Goal: Complete application form: Complete application form

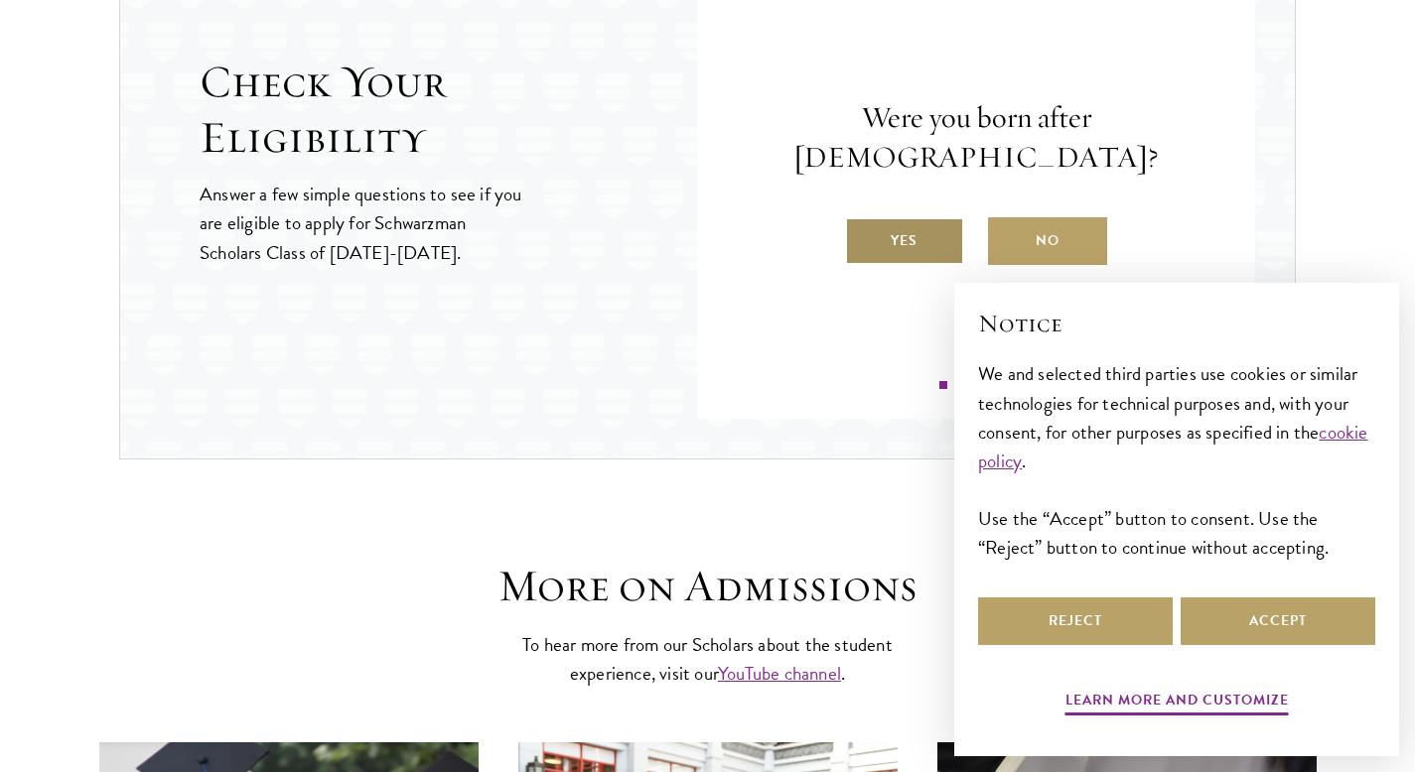
click at [889, 226] on label "Yes" at bounding box center [904, 241] width 119 height 48
click at [863, 226] on input "Yes" at bounding box center [854, 228] width 18 height 18
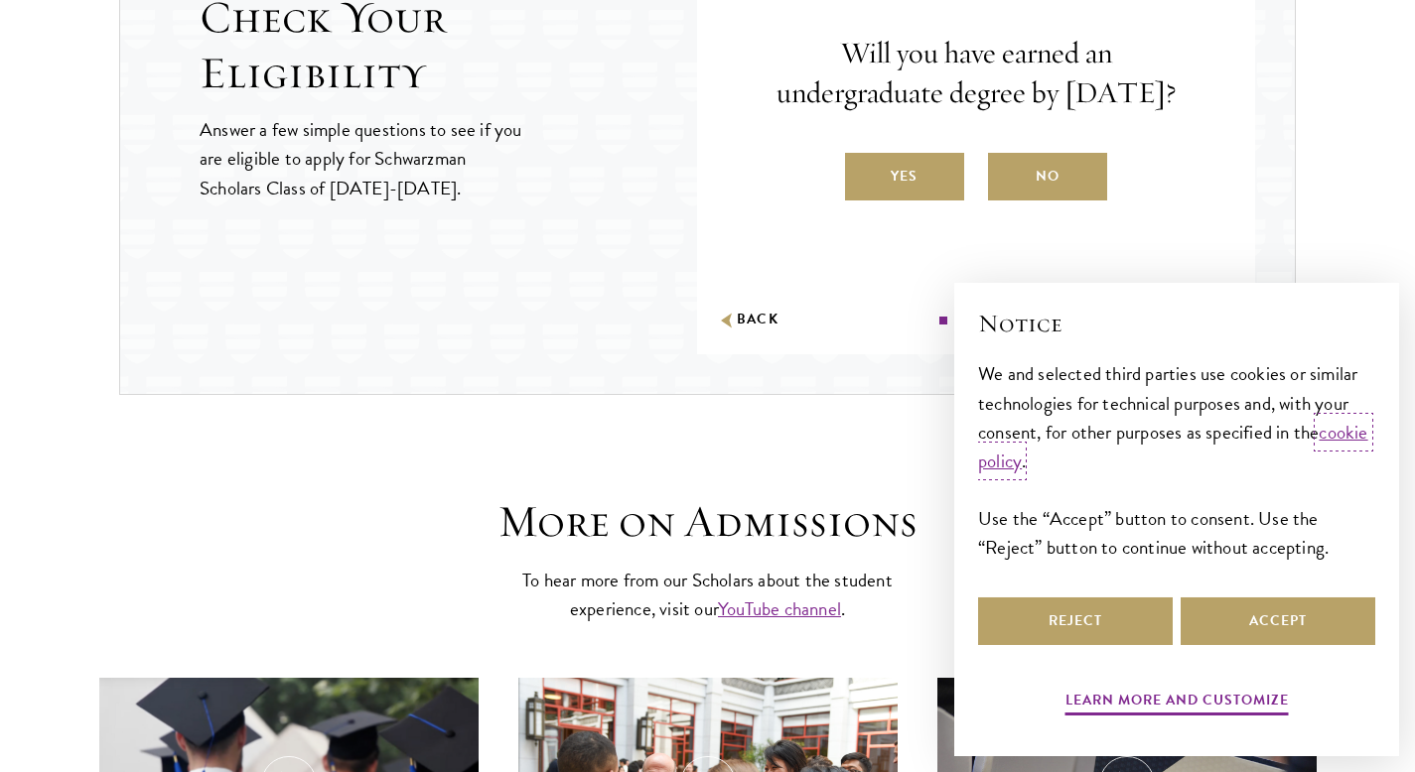
scroll to position [2303, 0]
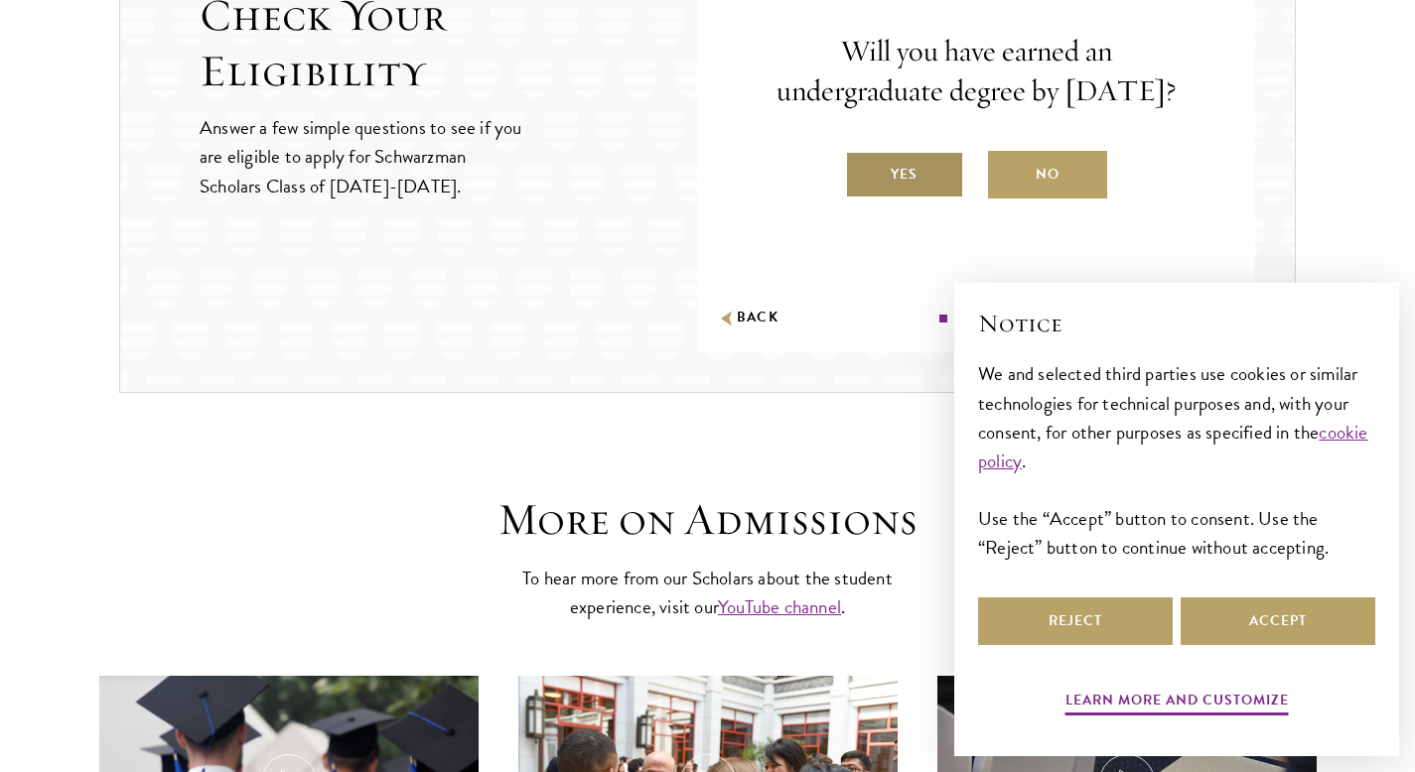
click at [920, 192] on label "Yes" at bounding box center [904, 175] width 119 height 48
click at [863, 171] on input "Yes" at bounding box center [854, 162] width 18 height 18
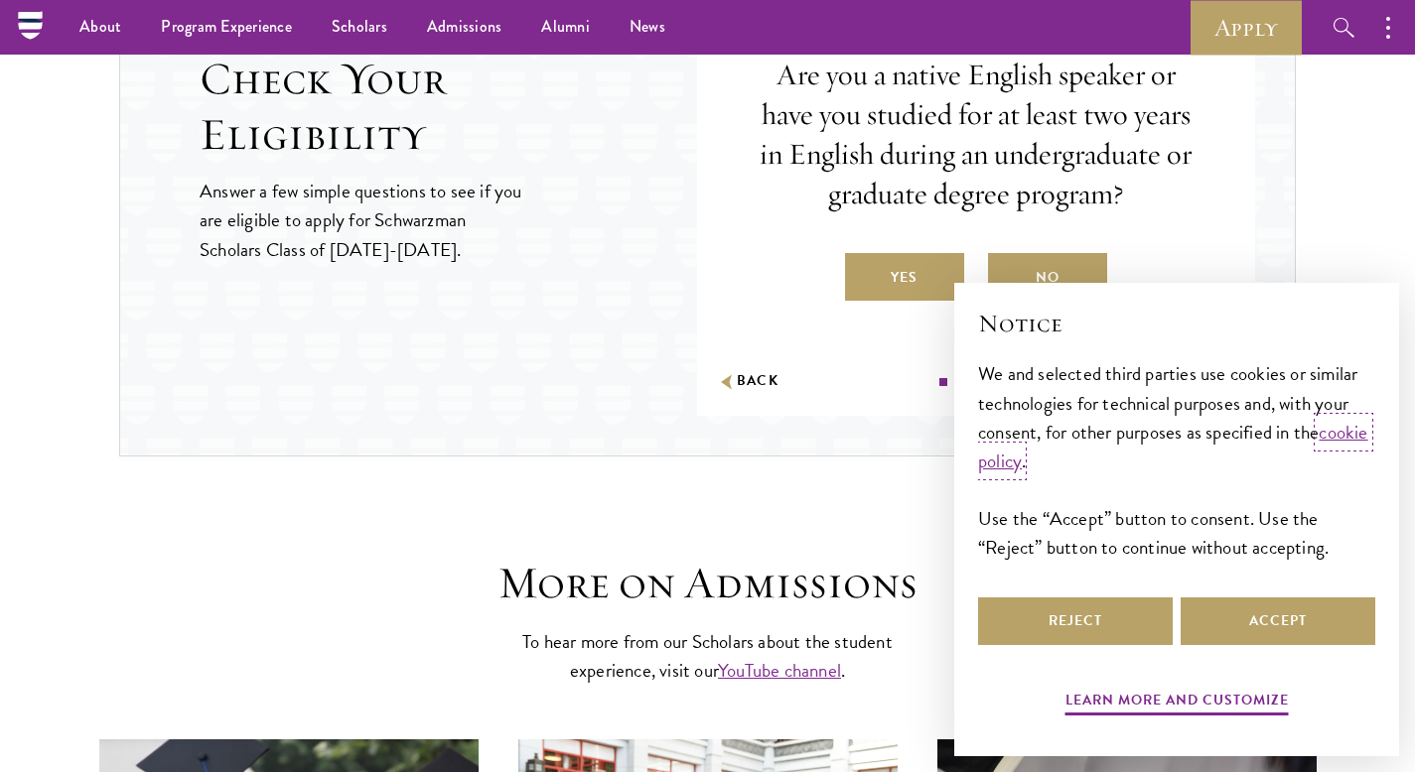
scroll to position [2233, 0]
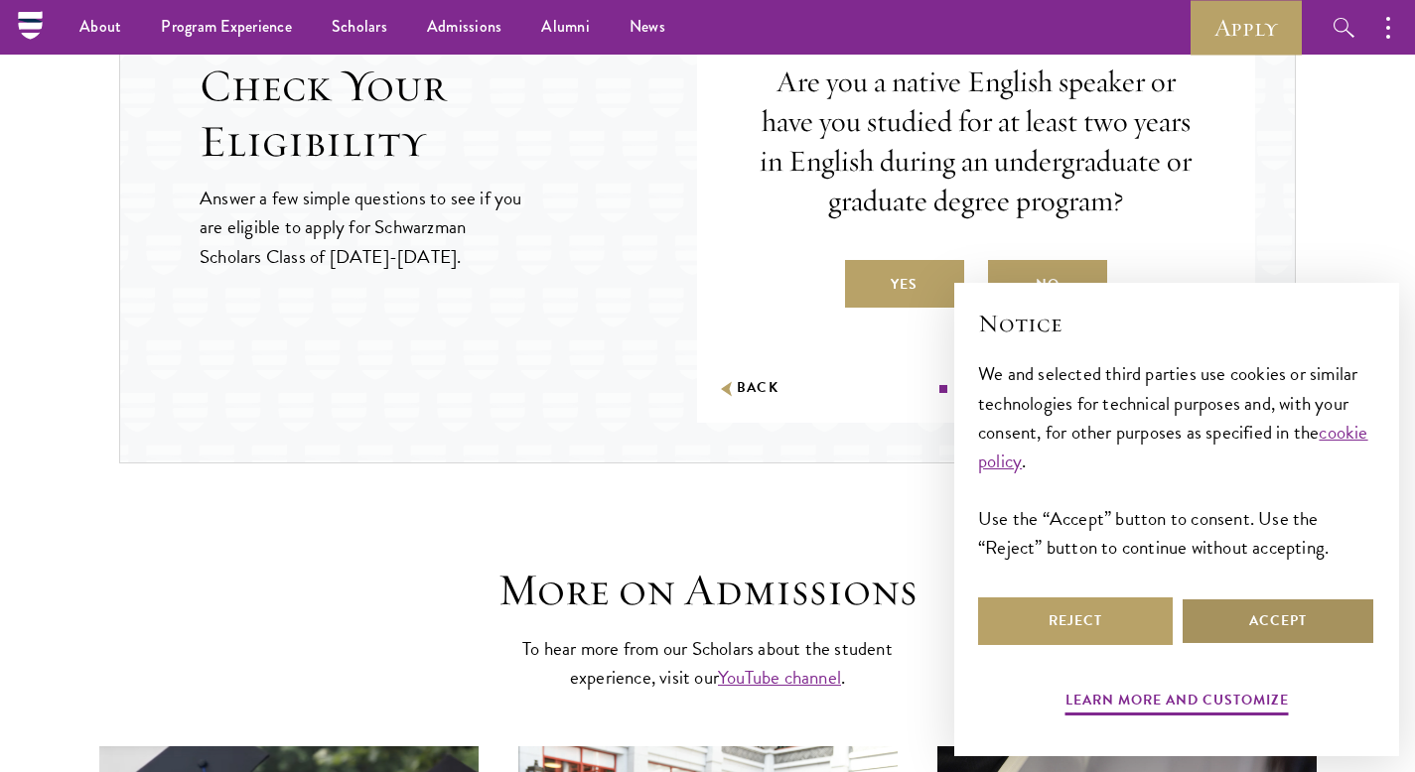
click at [1244, 606] on button "Accept" at bounding box center [1277, 622] width 195 height 48
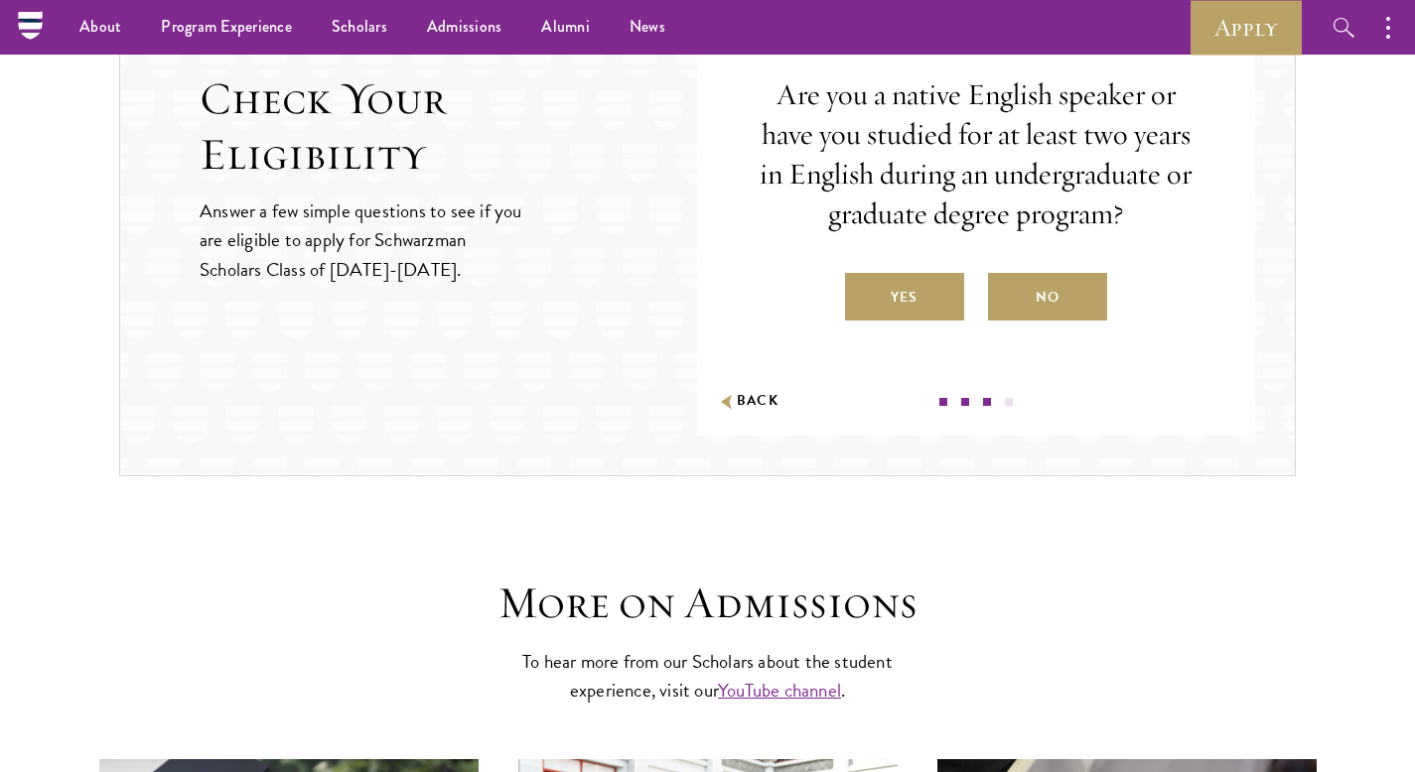
scroll to position [2218, 0]
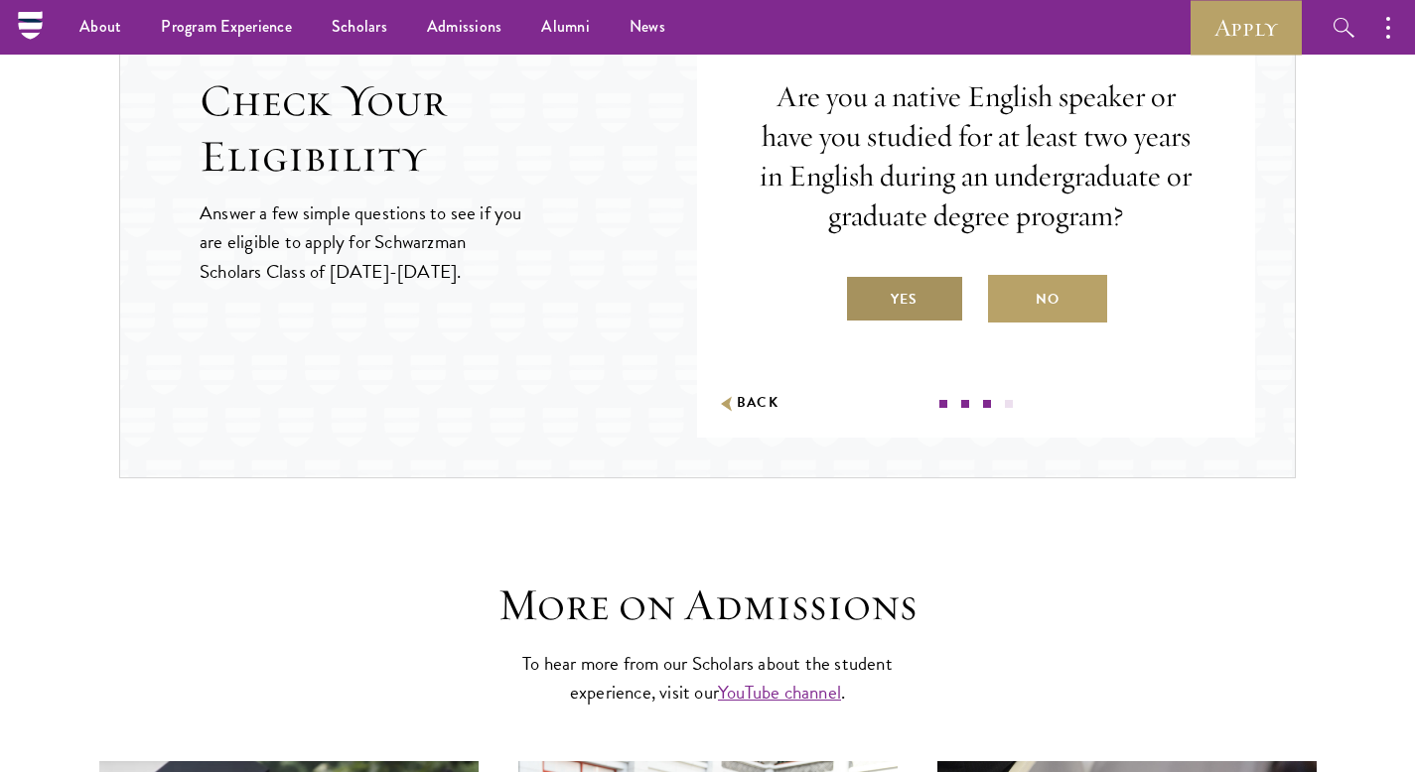
click at [913, 298] on label "Yes" at bounding box center [904, 299] width 119 height 48
click at [863, 296] on input "Yes" at bounding box center [854, 287] width 18 height 18
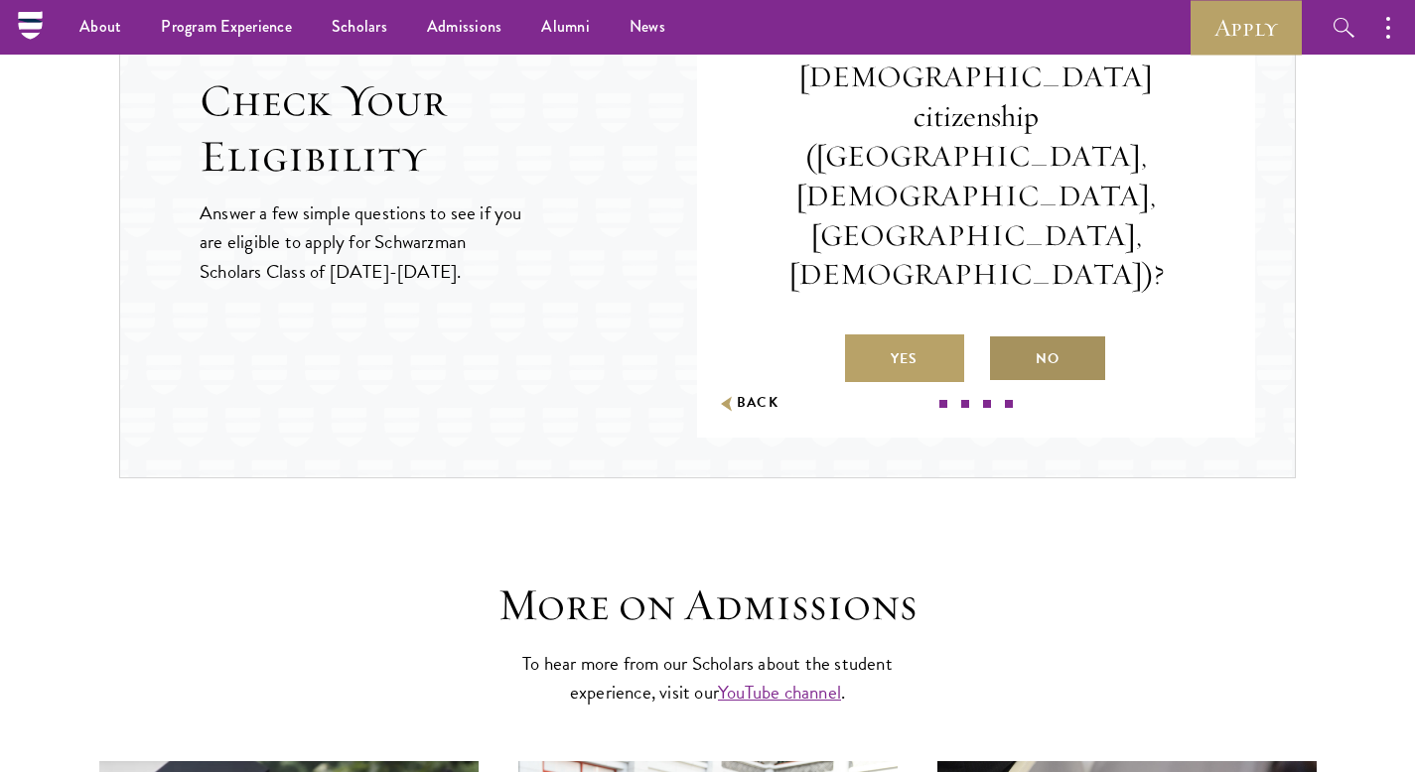
click at [1035, 335] on label "No" at bounding box center [1047, 359] width 119 height 48
click at [1006, 338] on input "No" at bounding box center [997, 347] width 18 height 18
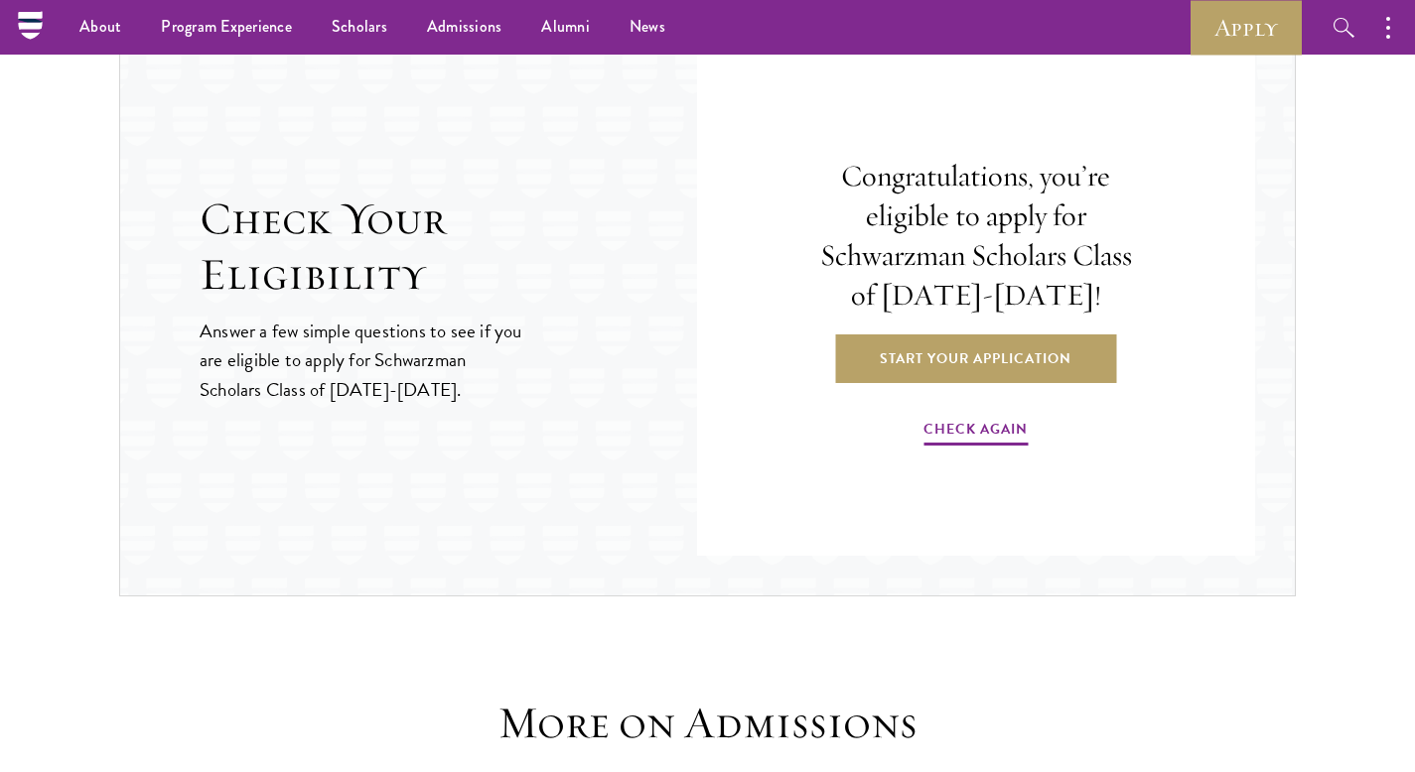
scroll to position [2089, 0]
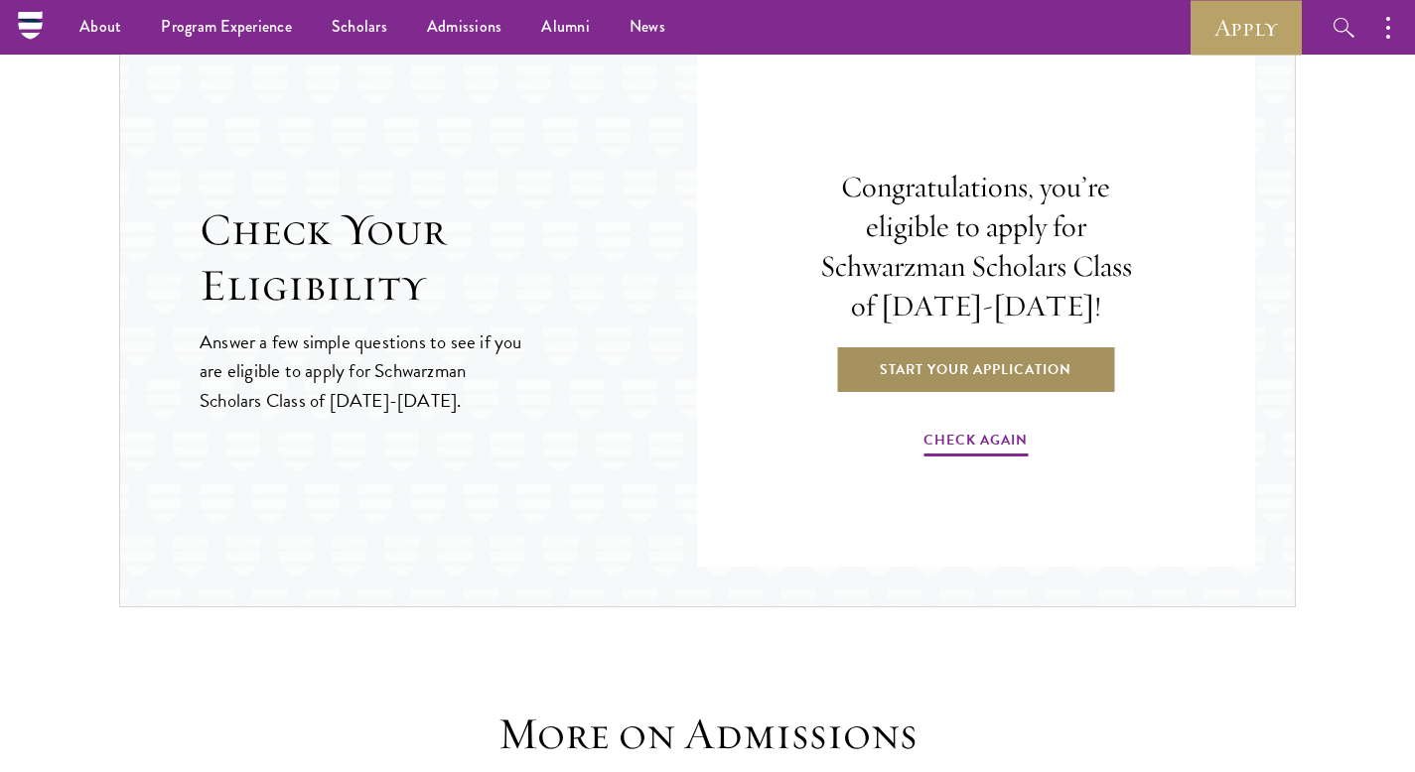
click at [906, 368] on link "Start Your Application" at bounding box center [975, 369] width 281 height 48
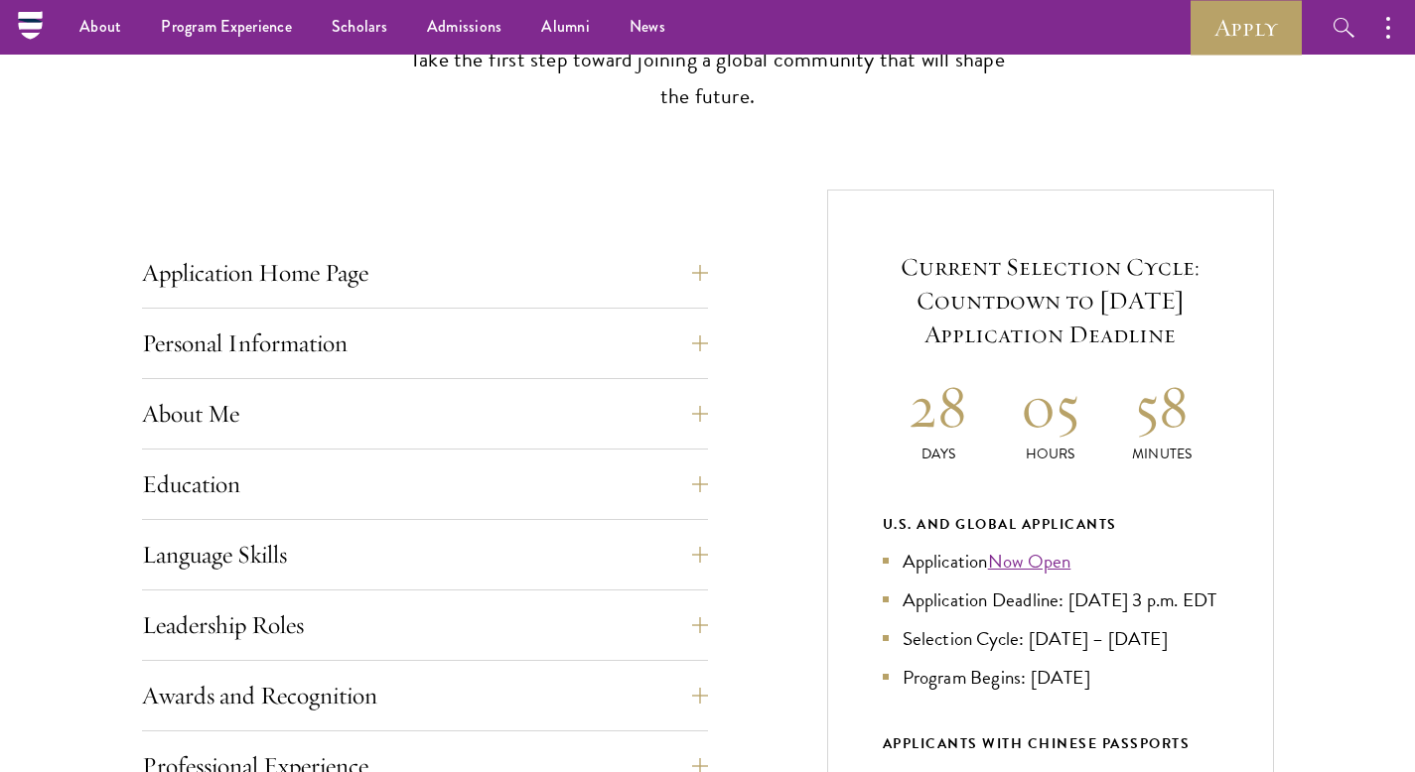
scroll to position [601, 0]
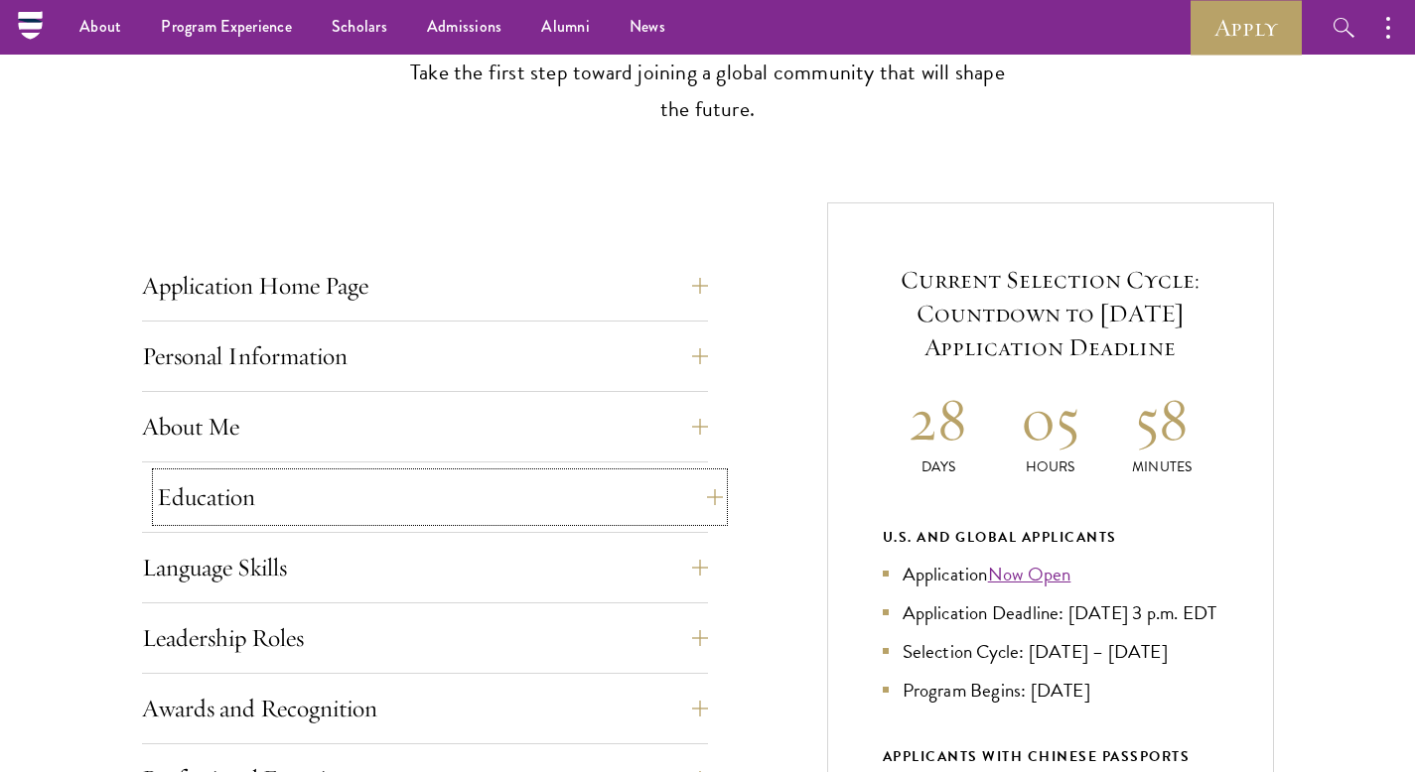
click at [427, 489] on button "Education" at bounding box center [440, 498] width 566 height 48
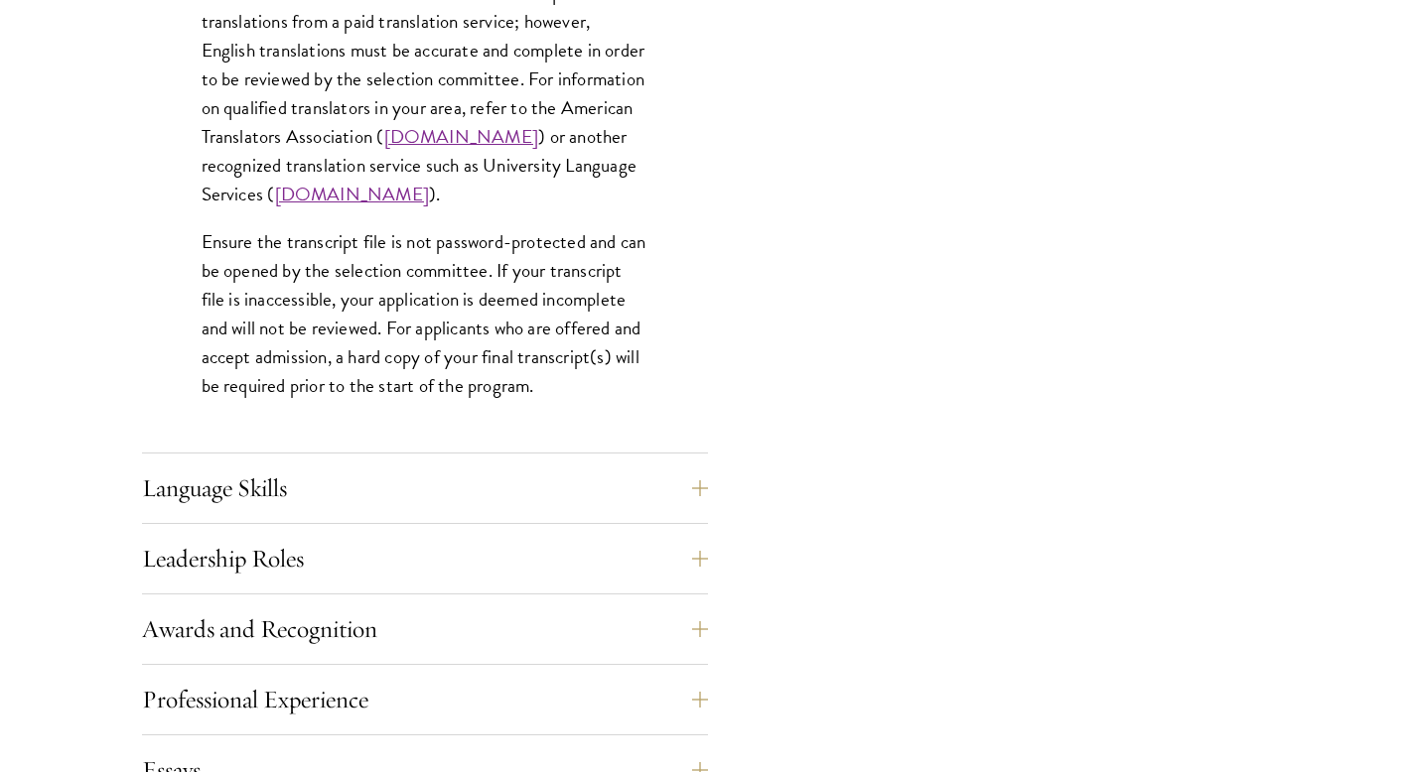
scroll to position [3030, 0]
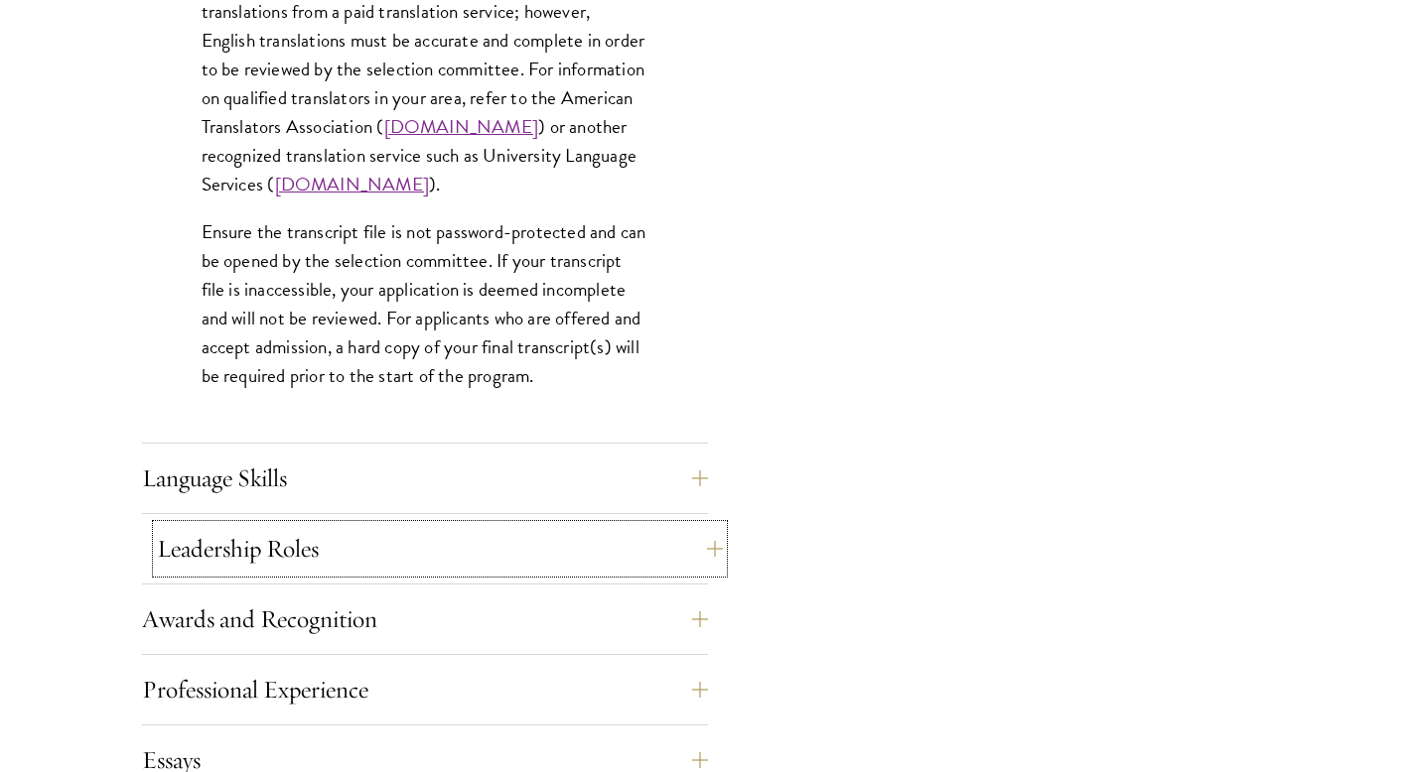
click at [469, 543] on button "Leadership Roles" at bounding box center [440, 549] width 566 height 48
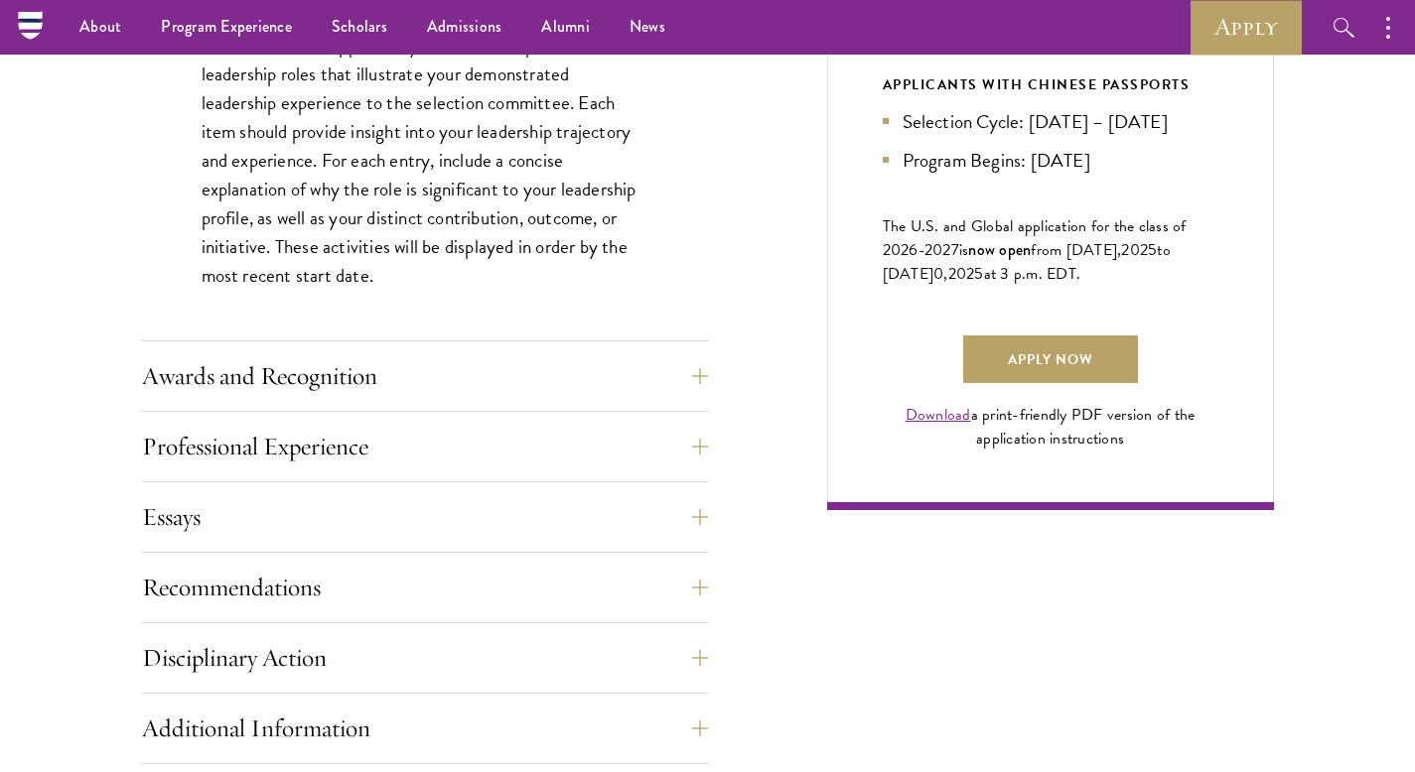
scroll to position [1249, 0]
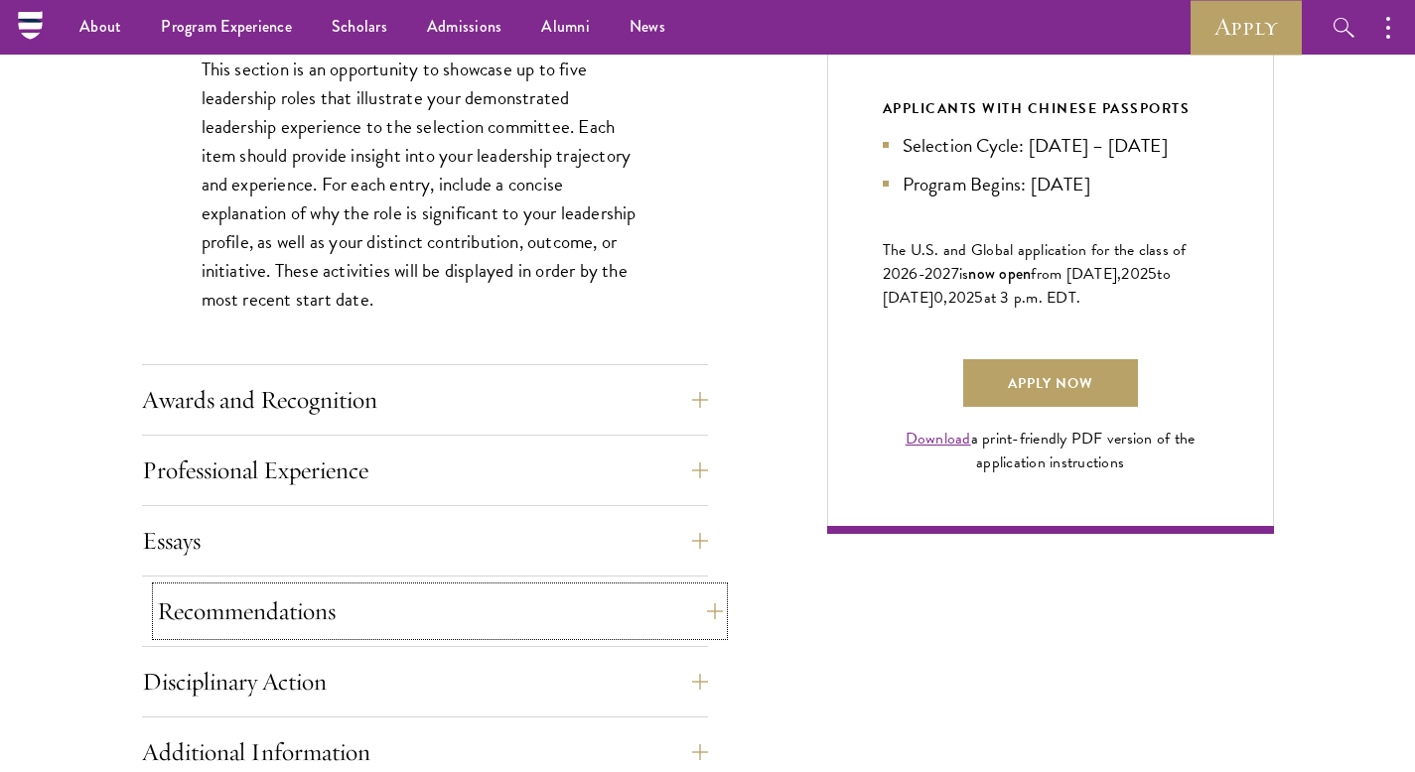
click at [527, 606] on button "Recommendations" at bounding box center [440, 612] width 566 height 48
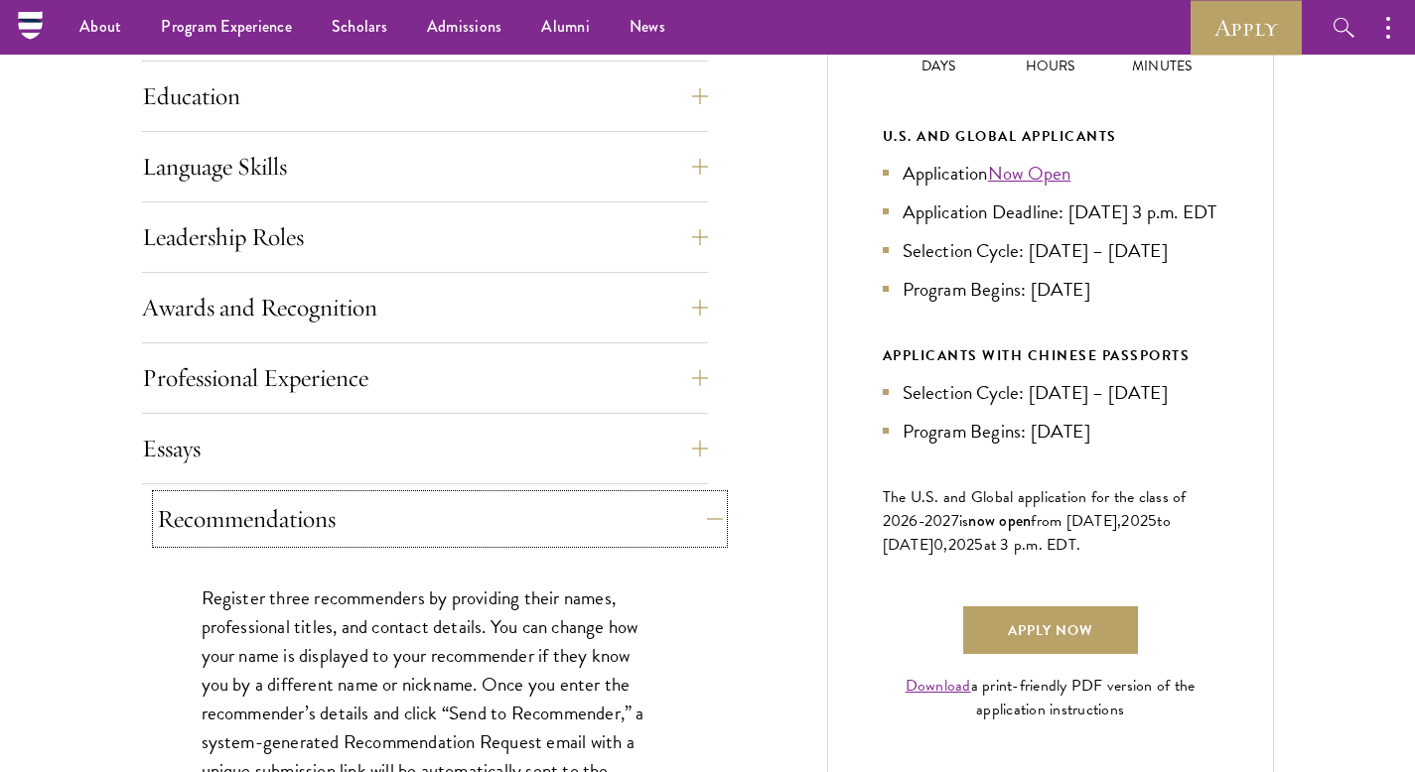
scroll to position [966, 0]
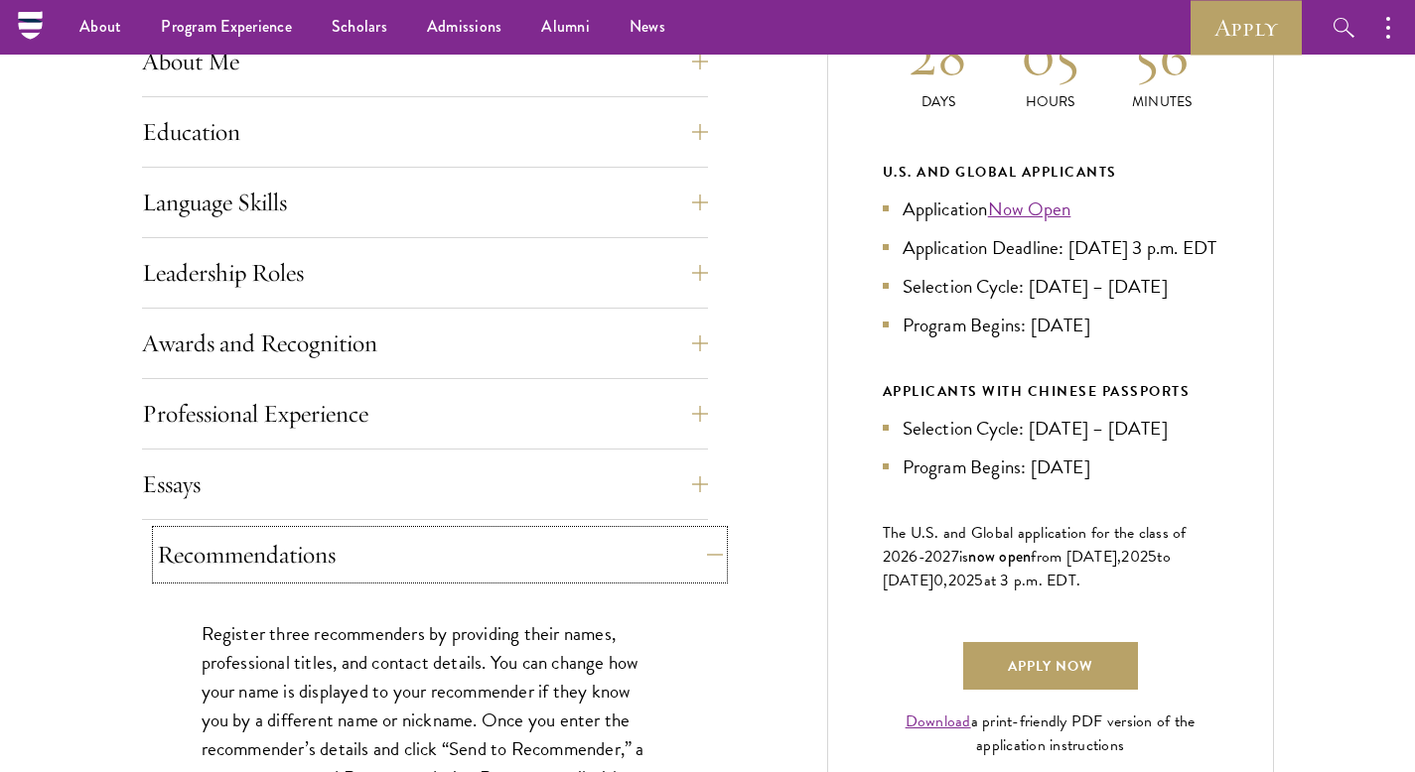
click at [539, 549] on button "Recommendations" at bounding box center [440, 555] width 566 height 48
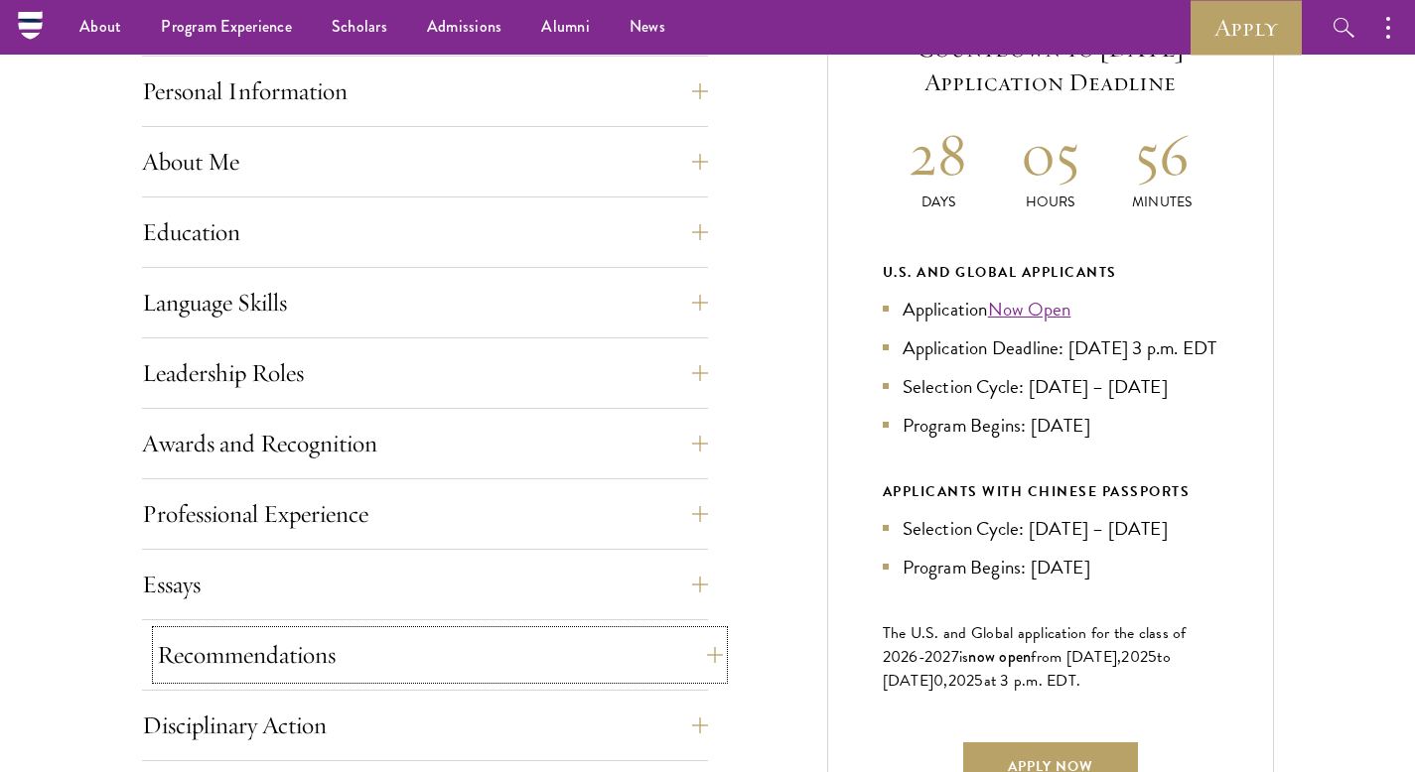
scroll to position [862, 0]
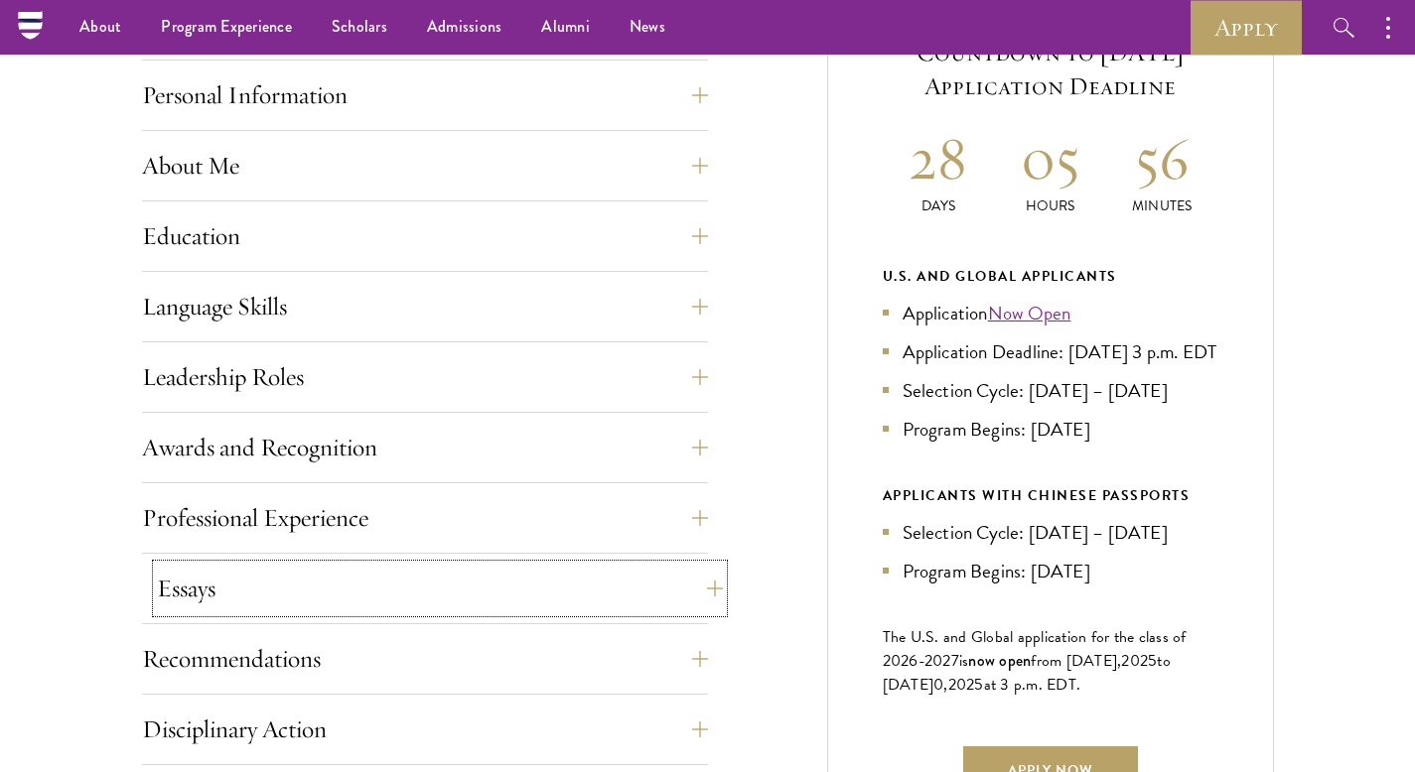
click at [522, 603] on button "Essays" at bounding box center [440, 589] width 566 height 48
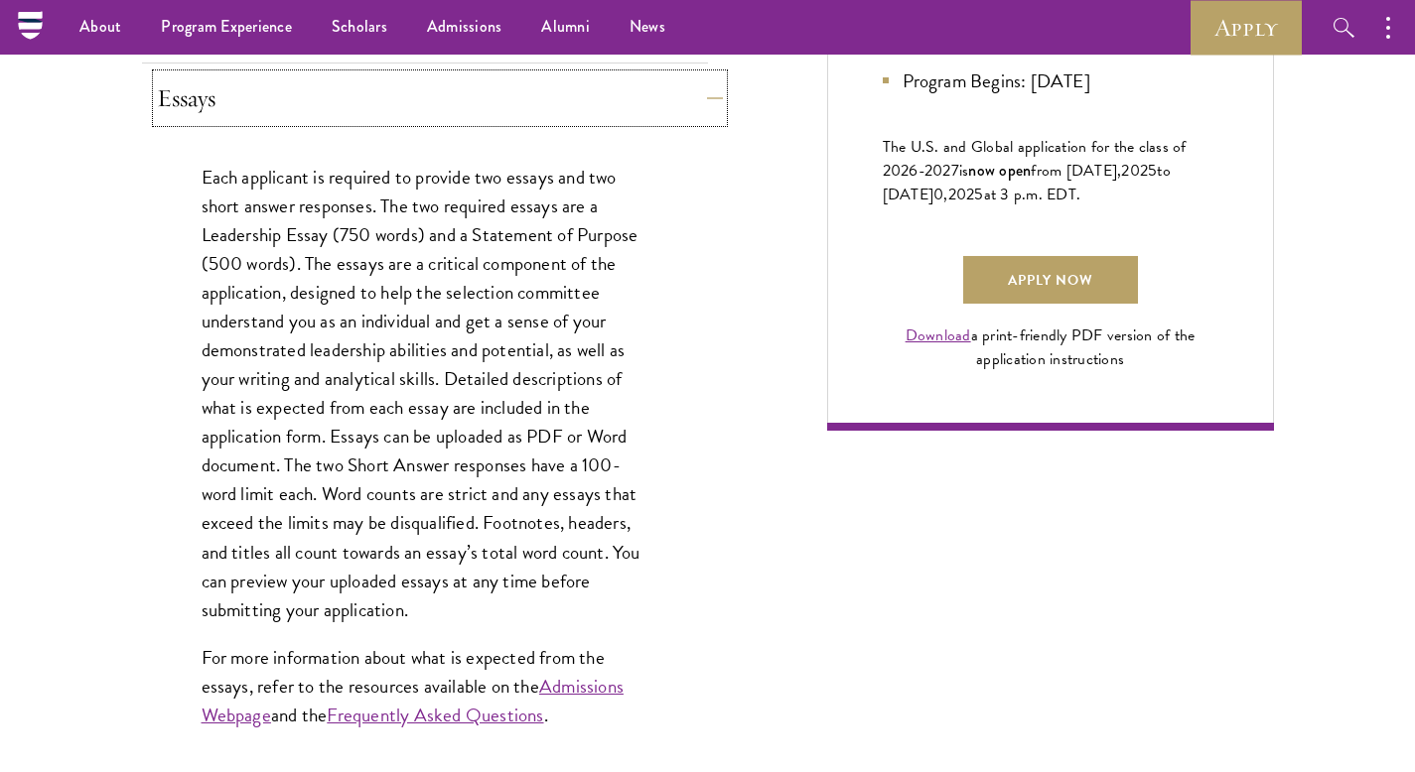
scroll to position [1338, 0]
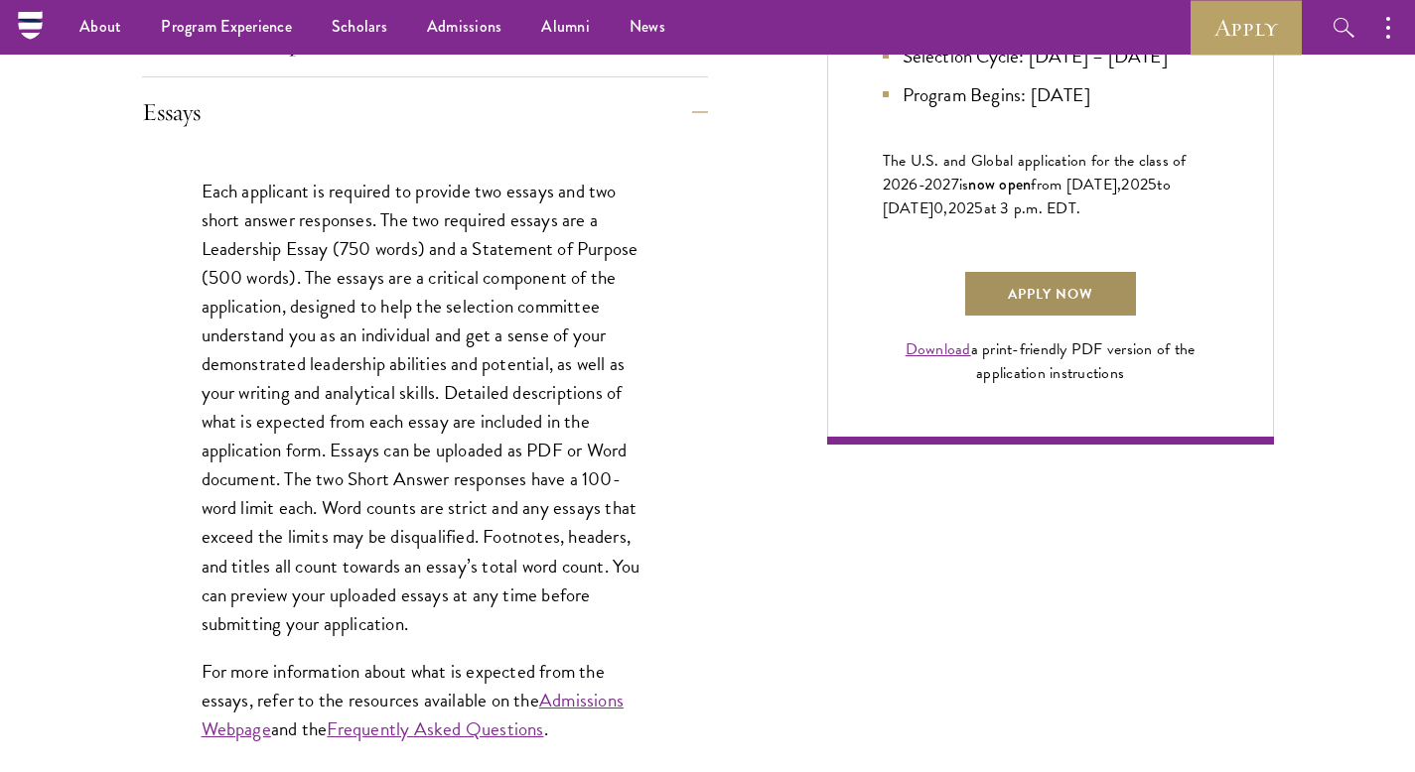
click at [1020, 318] on link "Apply Now" at bounding box center [1050, 294] width 175 height 48
